Goal: Task Accomplishment & Management: Complete application form

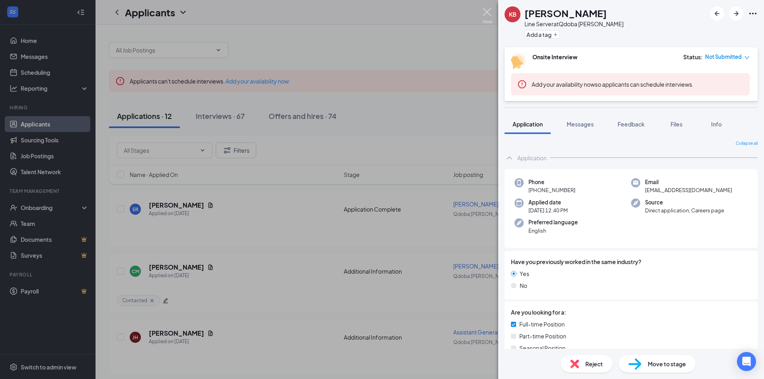
click at [488, 17] on img at bounding box center [487, 16] width 10 height 16
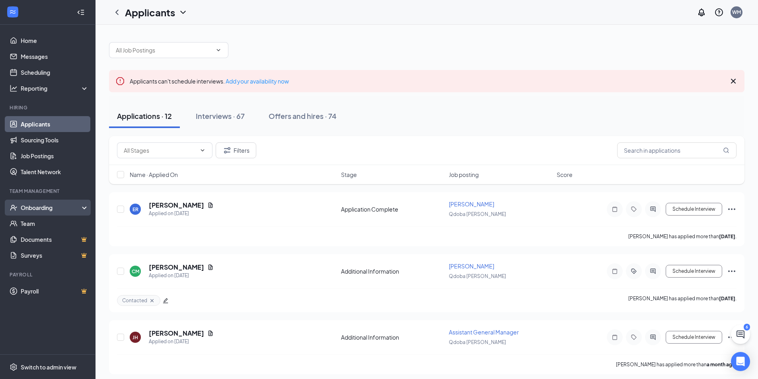
click at [44, 209] on div "Onboarding" at bounding box center [51, 208] width 61 height 8
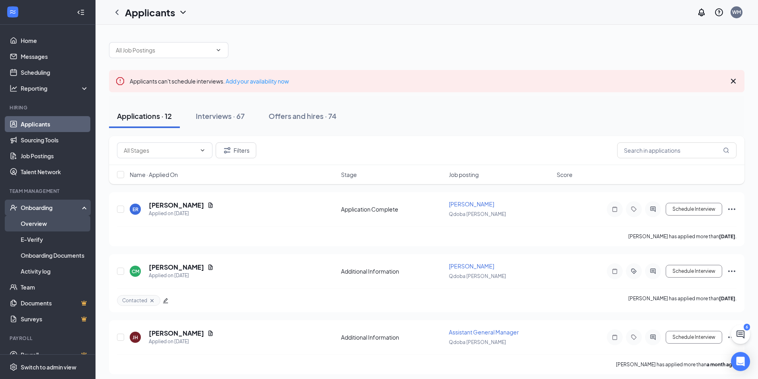
click at [55, 223] on link "Overview" at bounding box center [55, 224] width 68 height 16
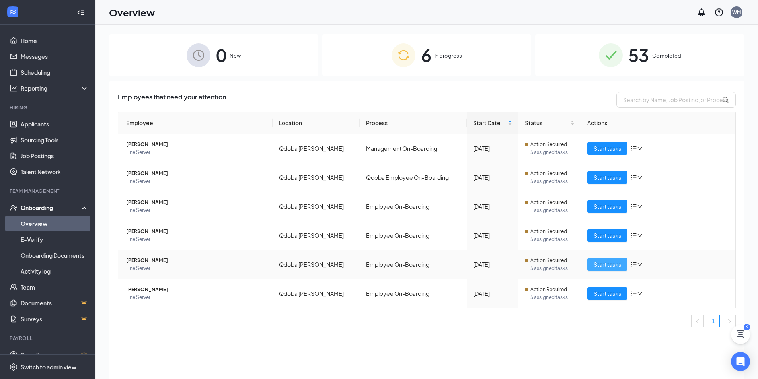
click at [611, 267] on span "Start tasks" at bounding box center [607, 264] width 27 height 9
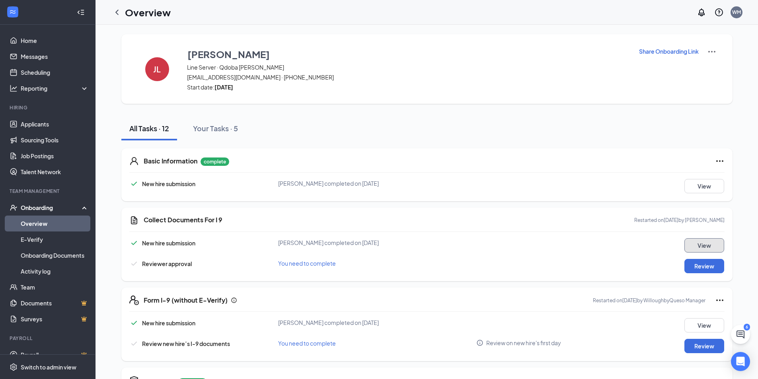
click at [707, 246] on button "View" at bounding box center [704, 245] width 40 height 14
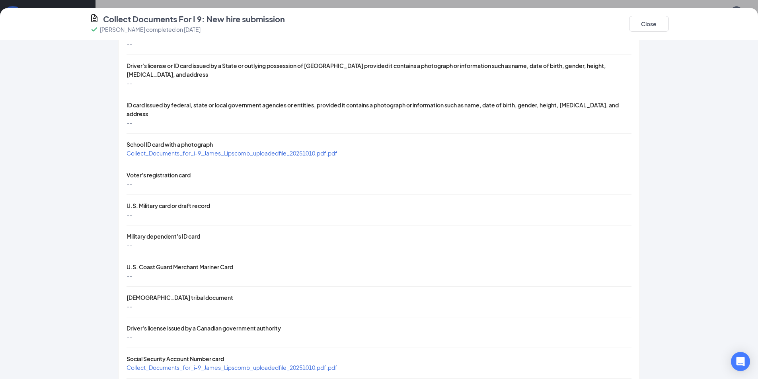
scroll to position [119, 0]
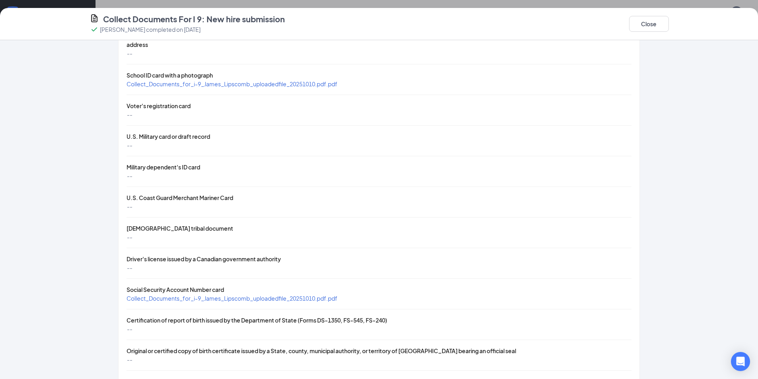
click at [304, 295] on span "Collect_Documents_for_i-9_James_Lipscomb_uploadedfile_20251010.pdf.pdf" at bounding box center [232, 298] width 211 height 7
click at [253, 80] on span "Collect_Documents_for_i-9_James_Lipscomb_uploadedfile_20251010.pdf.pdf" at bounding box center [232, 83] width 211 height 7
click at [303, 295] on span "Collect_Documents_for_i-9_James_Lipscomb_uploadedfile_20251010.pdf.pdf" at bounding box center [232, 298] width 211 height 7
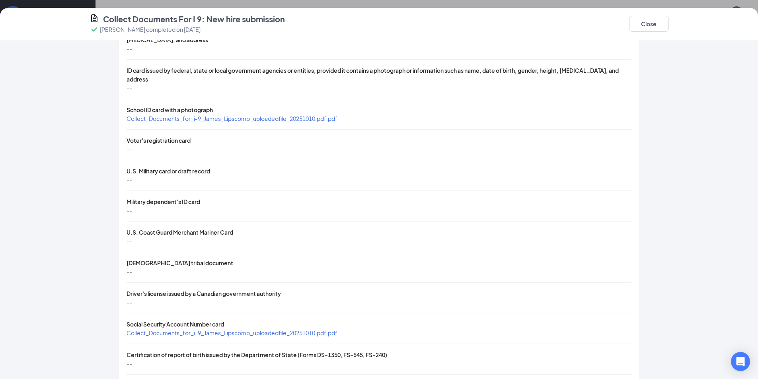
scroll to position [0, 0]
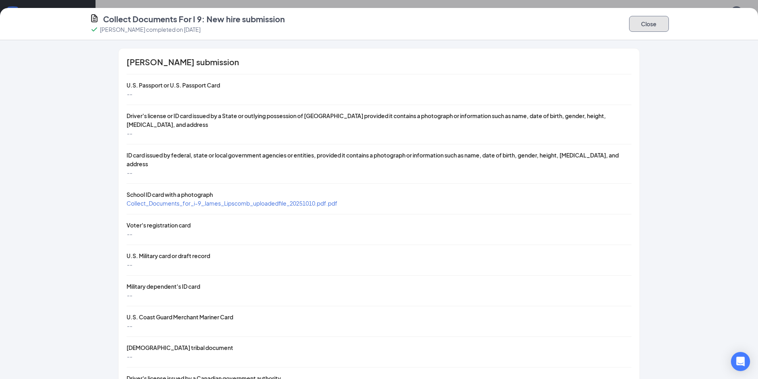
click at [650, 26] on button "Close" at bounding box center [649, 24] width 40 height 16
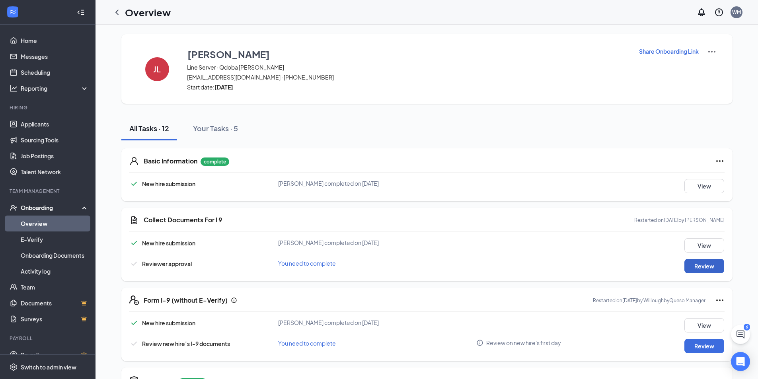
click at [708, 268] on button "Review" at bounding box center [704, 266] width 40 height 14
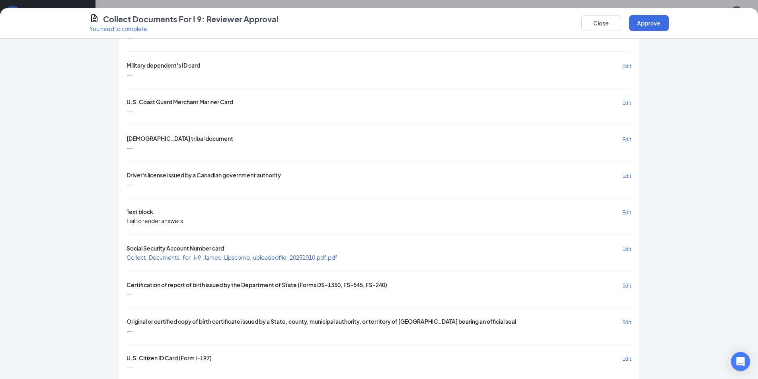
scroll to position [438, 0]
click at [645, 29] on button "Approve" at bounding box center [649, 23] width 40 height 16
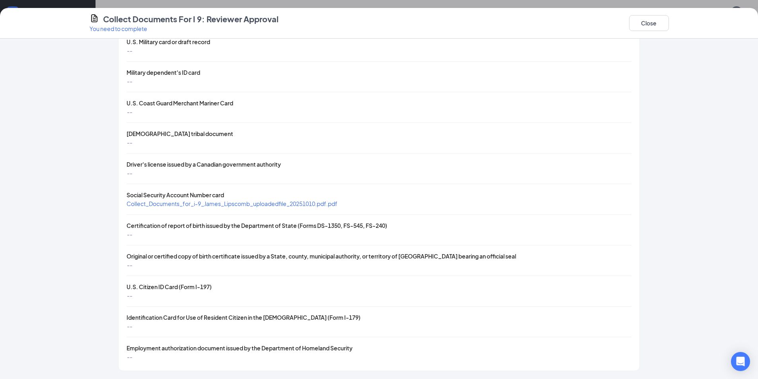
scroll to position [204, 0]
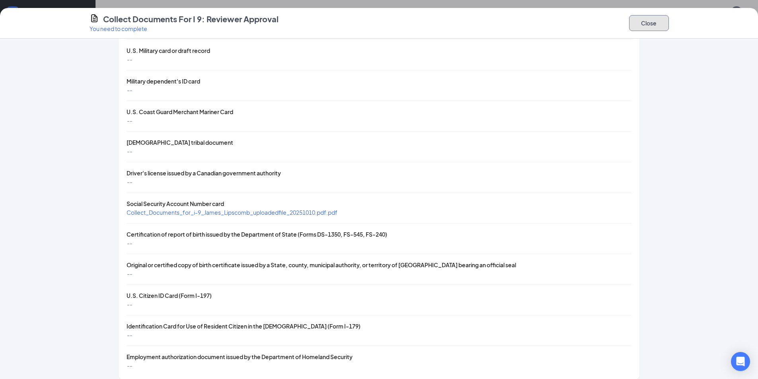
drag, startPoint x: 661, startPoint y: 21, endPoint x: 661, endPoint y: 26, distance: 4.8
click at [661, 22] on button "Close" at bounding box center [649, 23] width 40 height 16
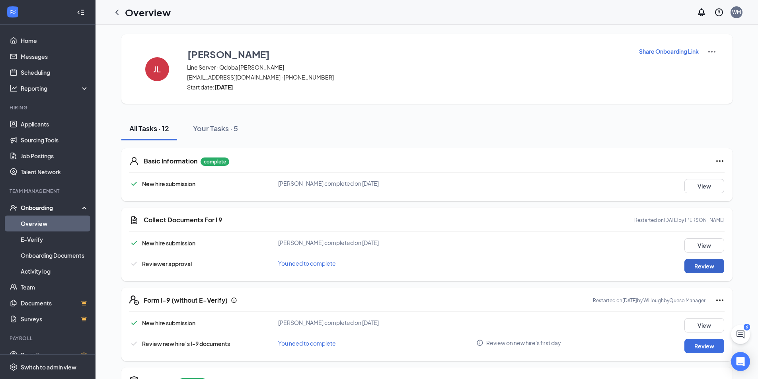
scroll to position [119, 0]
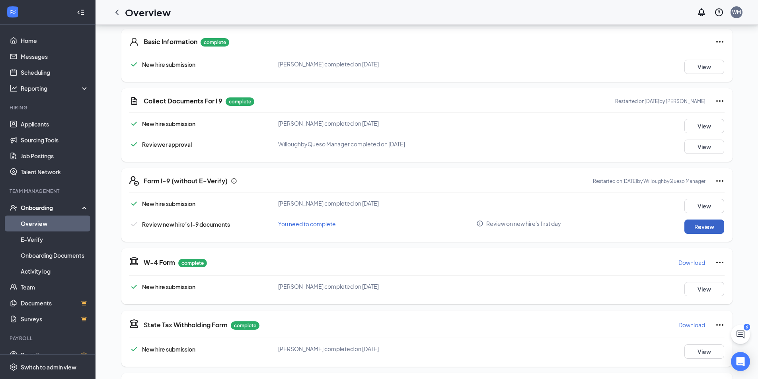
click at [702, 224] on button "Review" at bounding box center [704, 227] width 40 height 14
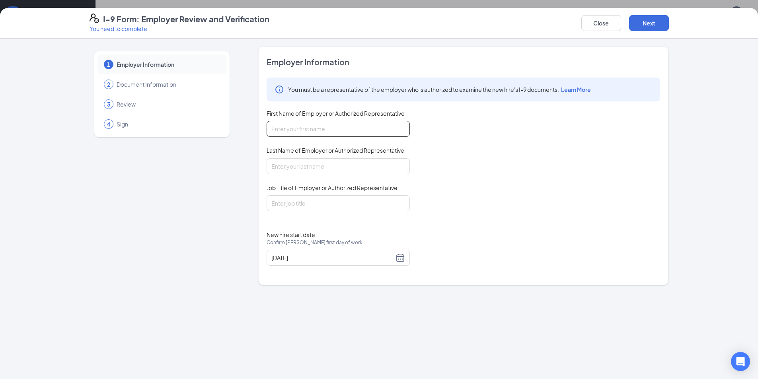
click at [323, 132] on input "First Name of Employer or Authorized Representative" at bounding box center [338, 129] width 143 height 16
type input "sam"
click at [324, 163] on input "Last Name of Employer or Authorized Representative" at bounding box center [338, 166] width 143 height 16
type input "keppler"
click at [316, 205] on input "Job Title of Employer or Authorized Representative" at bounding box center [338, 203] width 143 height 16
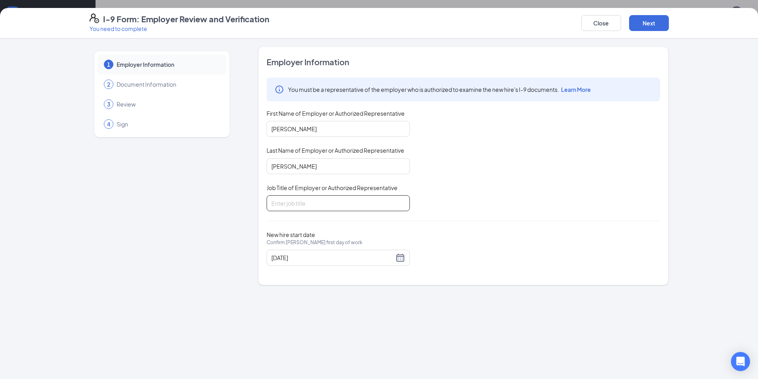
type input "GM"
click at [657, 21] on button "Next" at bounding box center [649, 23] width 40 height 16
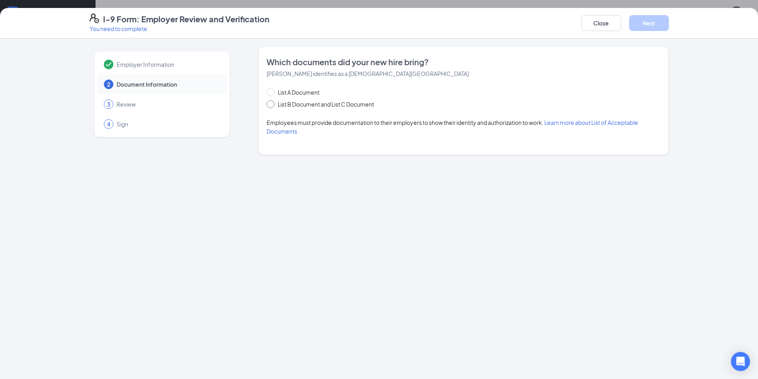
click at [308, 105] on span "List B Document and List C Document" at bounding box center [326, 104] width 103 height 9
click at [272, 105] on input "List B Document and List C Document" at bounding box center [270, 103] width 6 height 6
radio input "true"
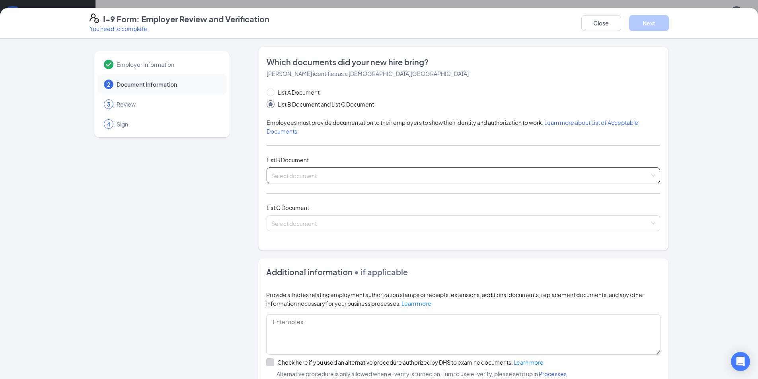
click at [298, 175] on input "search" at bounding box center [460, 174] width 378 height 12
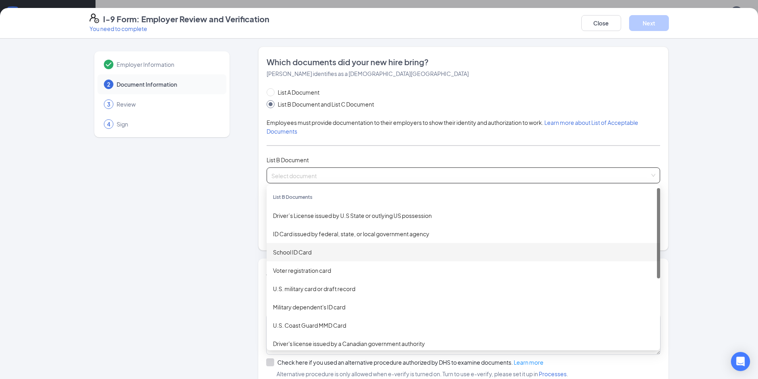
click at [305, 252] on div "School ID Card" at bounding box center [463, 252] width 381 height 9
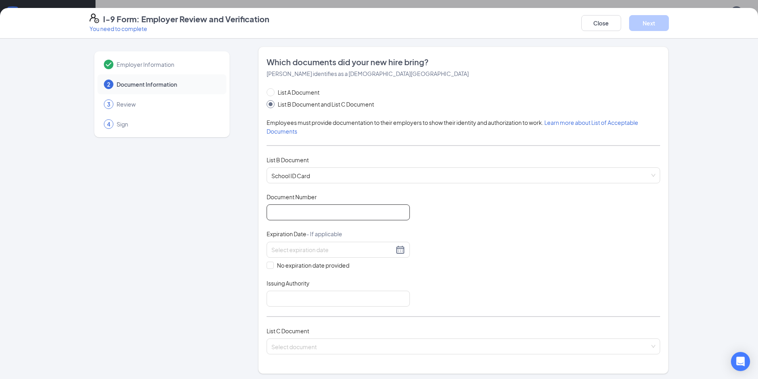
drag, startPoint x: 289, startPoint y: 216, endPoint x: 325, endPoint y: 215, distance: 35.9
click at [289, 216] on input "Document Number" at bounding box center [338, 213] width 143 height 16
type input "0003799500"
click at [267, 269] on span at bounding box center [270, 265] width 7 height 7
click at [267, 267] on input "No expiration date provided" at bounding box center [270, 265] width 6 height 6
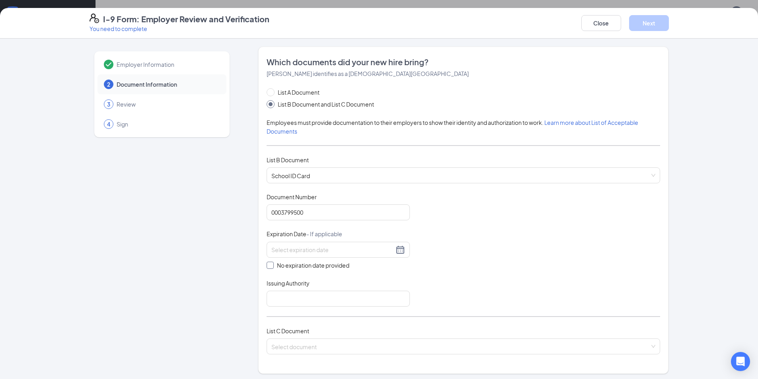
checkbox input "true"
click at [296, 300] on input "Issuing Authority" at bounding box center [338, 300] width 143 height 16
type input "euclid high school"
click at [324, 348] on input "search" at bounding box center [460, 347] width 378 height 12
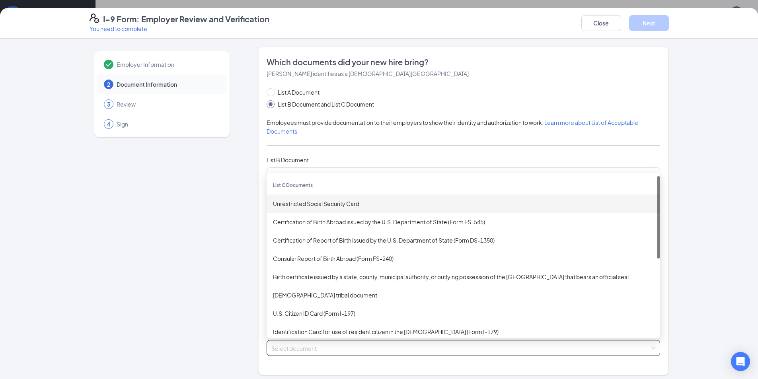
click at [336, 204] on div "Unrestricted Social Security Card" at bounding box center [463, 203] width 381 height 9
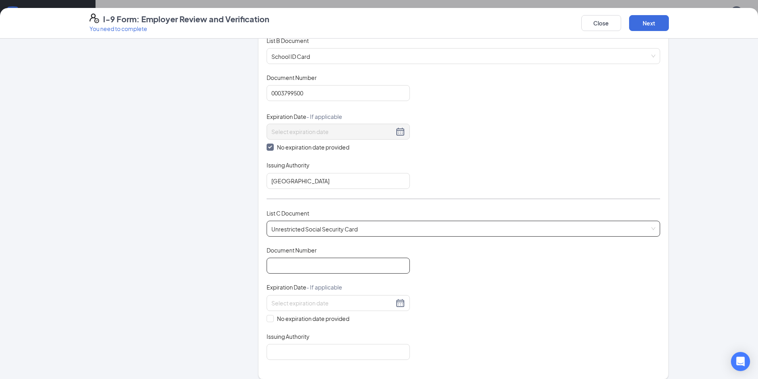
click at [315, 261] on input "Document Number" at bounding box center [338, 266] width 143 height 16
type input "302139911"
click at [268, 317] on input "No expiration date provided" at bounding box center [270, 318] width 6 height 6
checkbox input "true"
click at [304, 361] on input "Issuing Authority" at bounding box center [338, 354] width 143 height 16
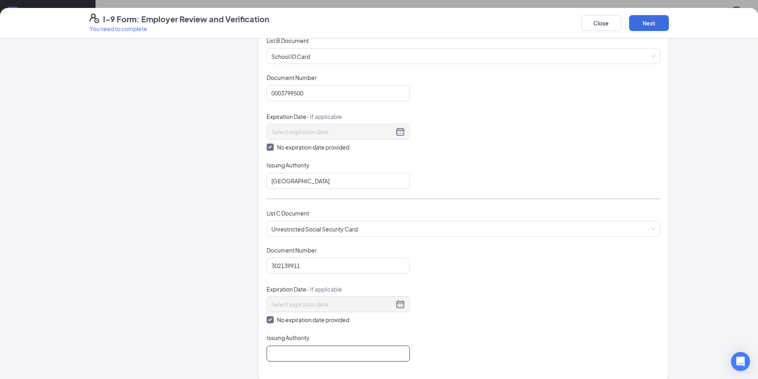
type input "ohio"
click at [561, 324] on div "Document Title Unrestricted Social Security Card Document Number 302139911 Expi…" at bounding box center [464, 303] width 394 height 115
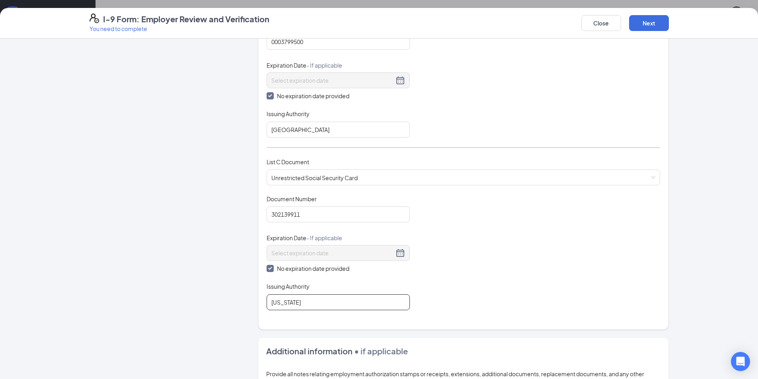
scroll to position [279, 0]
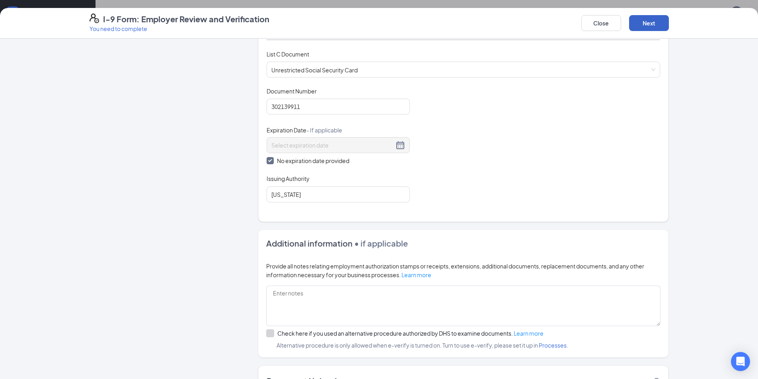
click at [643, 25] on button "Next" at bounding box center [649, 23] width 40 height 16
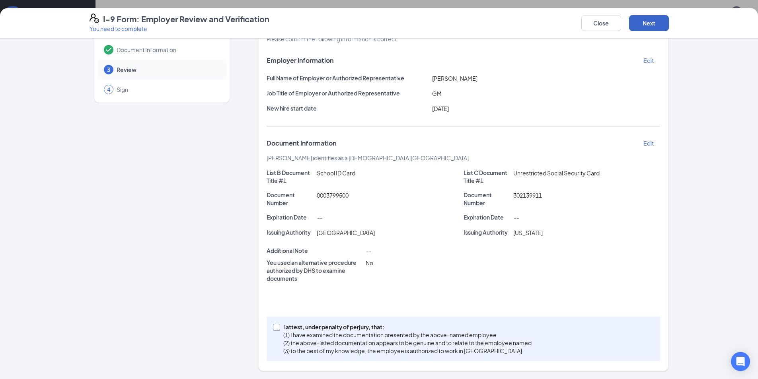
scroll to position [159, 0]
click at [276, 327] on span at bounding box center [276, 327] width 7 height 7
click at [276, 327] on input "I attest, under penalty of perjury, that: (1) I have examined the documentation…" at bounding box center [276, 327] width 6 height 6
checkbox input "true"
click at [655, 25] on button "Next" at bounding box center [649, 23] width 40 height 16
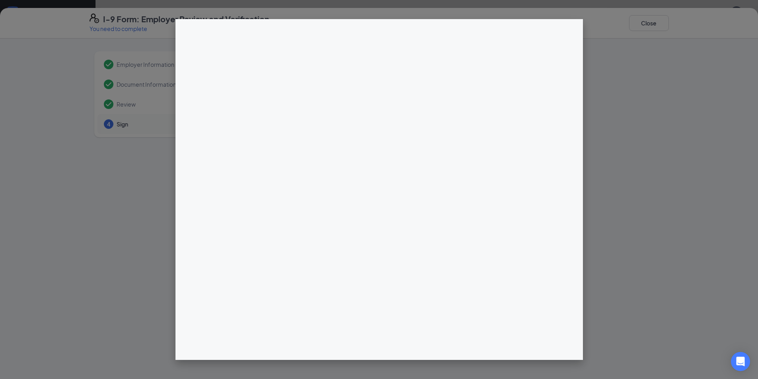
scroll to position [304, 0]
click at [105, 230] on div at bounding box center [379, 189] width 758 height 379
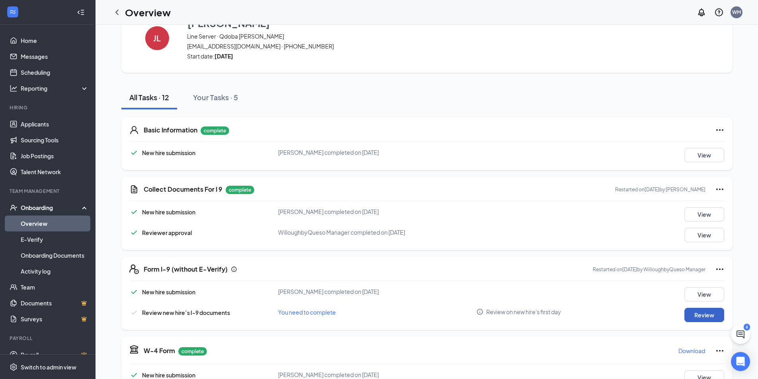
scroll to position [0, 0]
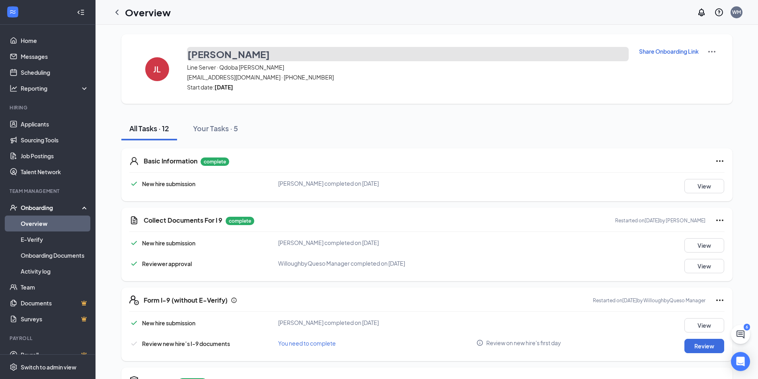
click at [204, 57] on h3 "James Lipscomb" at bounding box center [228, 54] width 82 height 14
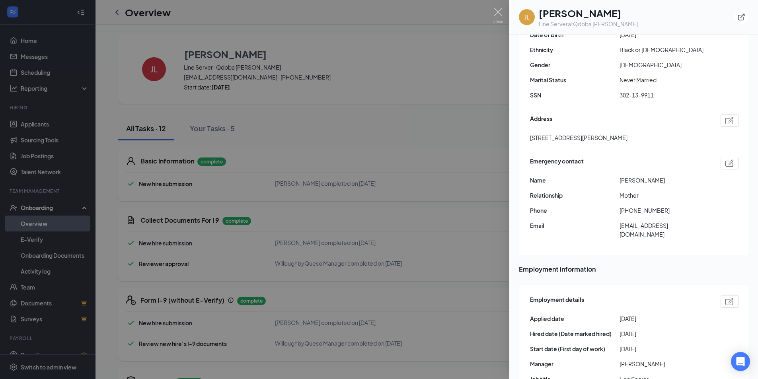
scroll to position [159, 0]
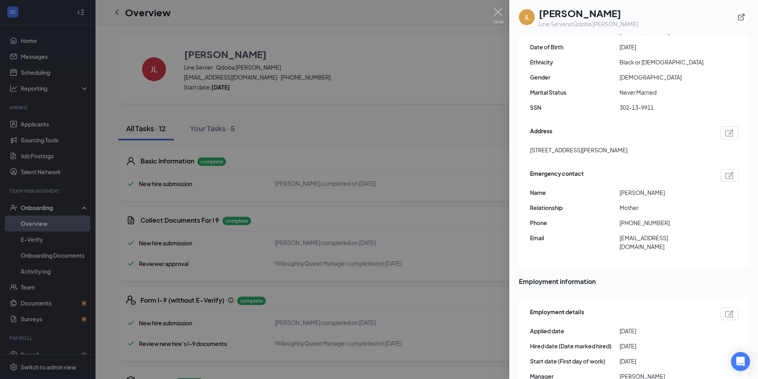
click at [420, 92] on div at bounding box center [379, 189] width 758 height 379
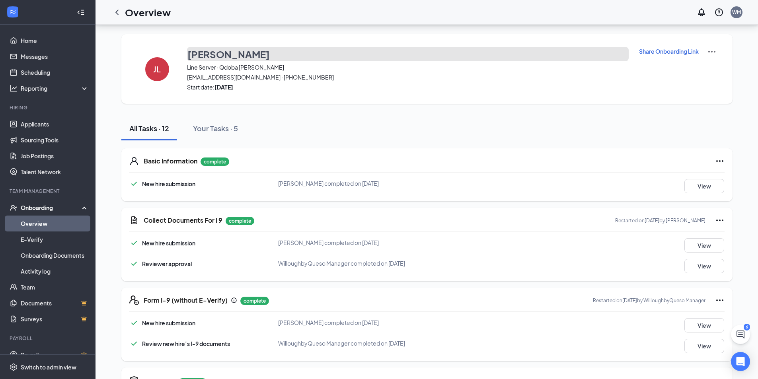
scroll to position [239, 0]
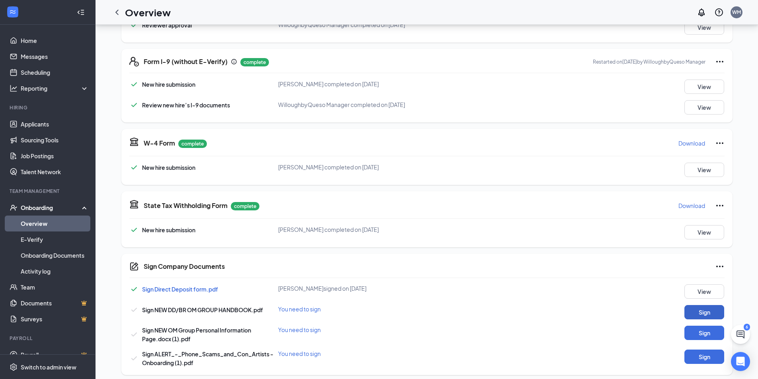
click at [690, 309] on button "Sign" at bounding box center [704, 312] width 40 height 14
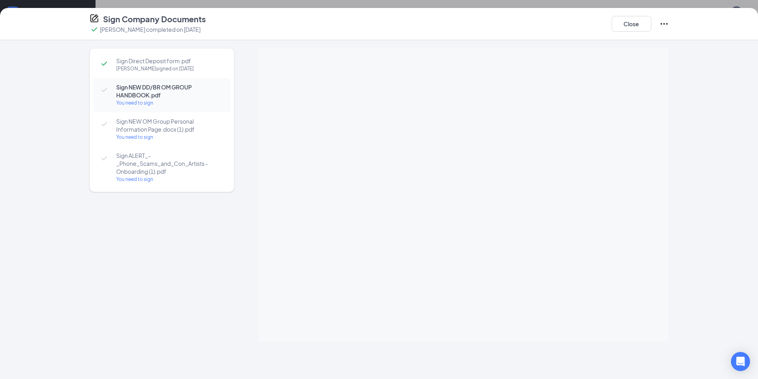
click at [709, 230] on div "Sign Direct Deposit form.pdf James Lipscomb signed on Oct 5 Sign NEW DD/BR OM G…" at bounding box center [379, 209] width 758 height 339
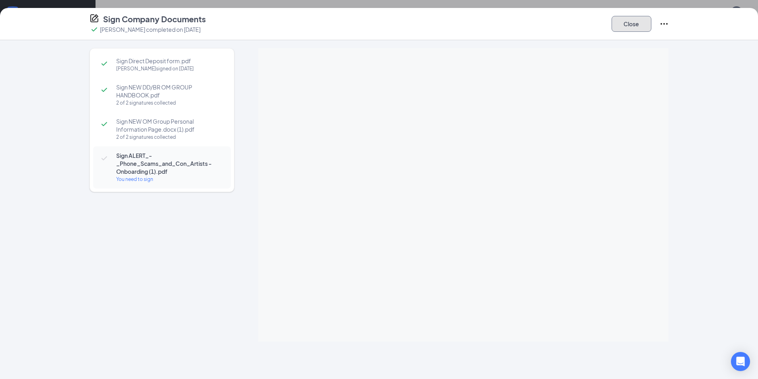
click at [635, 28] on button "Close" at bounding box center [632, 24] width 40 height 16
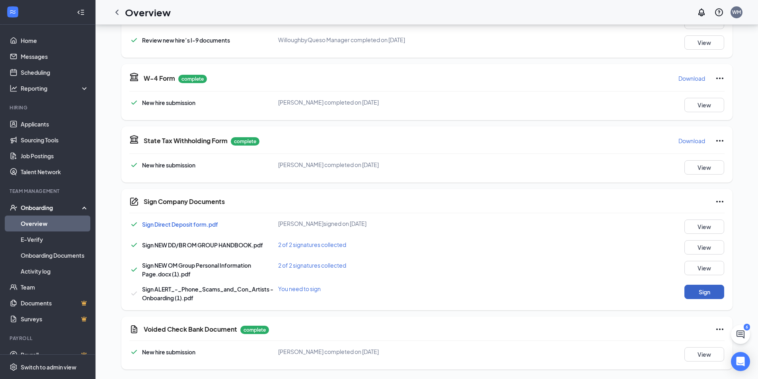
click at [703, 293] on button "Sign" at bounding box center [704, 292] width 40 height 14
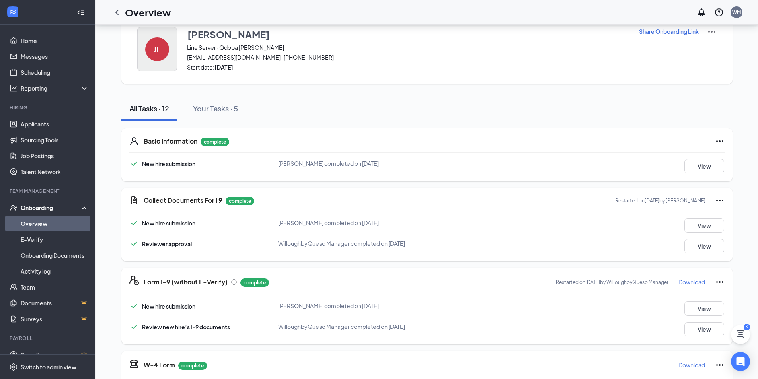
scroll to position [0, 0]
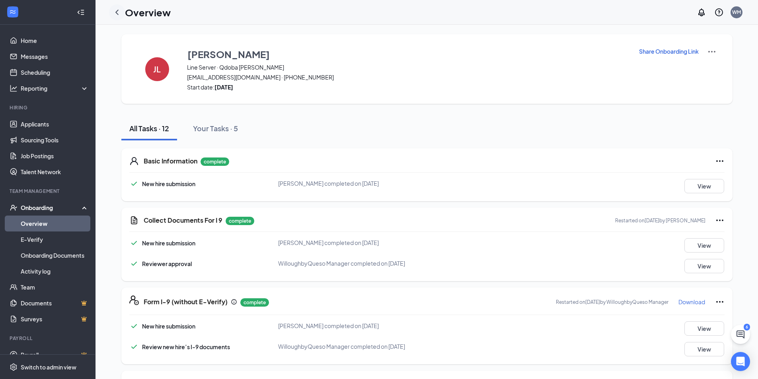
click at [119, 13] on icon "ChevronLeft" at bounding box center [117, 13] width 10 height 10
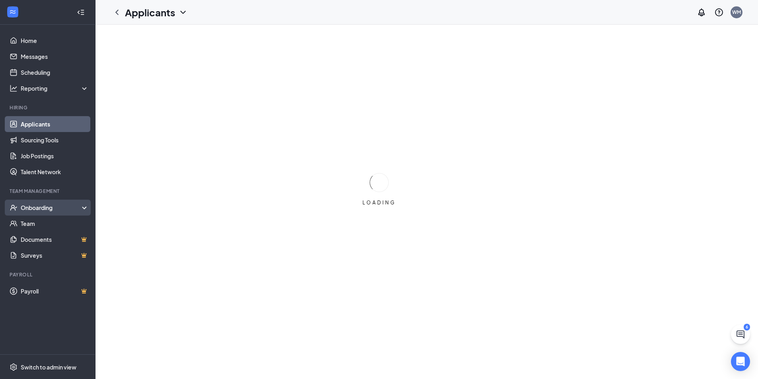
click at [48, 208] on div "Onboarding" at bounding box center [51, 208] width 61 height 8
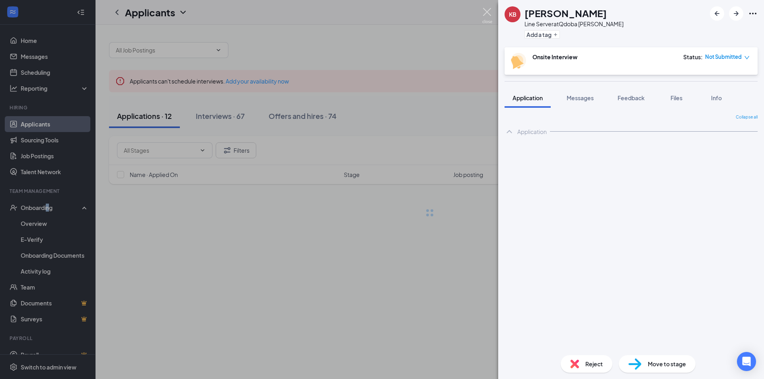
click at [488, 12] on img at bounding box center [487, 16] width 10 height 16
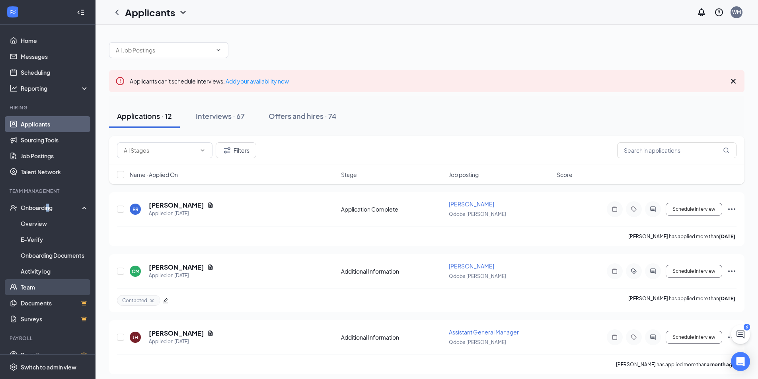
click at [41, 283] on link "Team" at bounding box center [55, 287] width 68 height 16
